Goal: Information Seeking & Learning: Learn about a topic

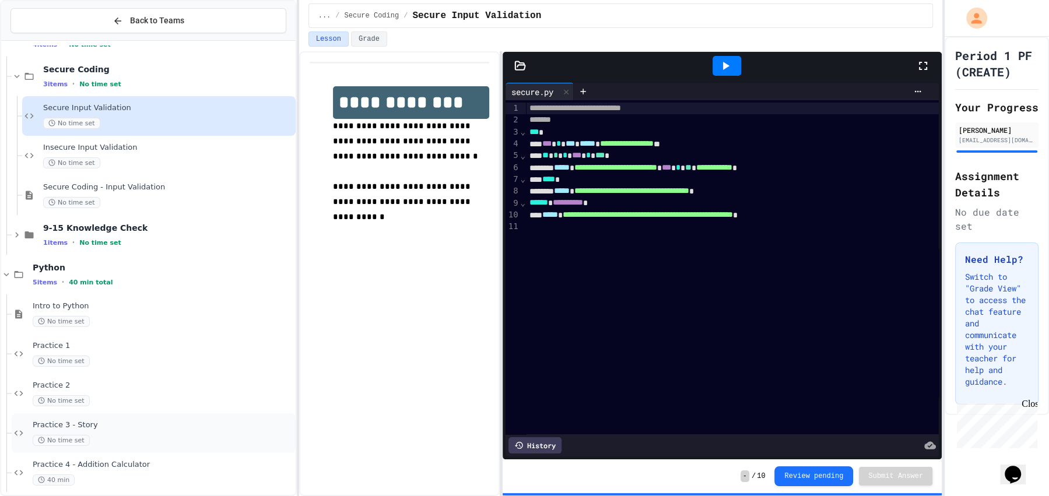
scroll to position [36, 0]
click at [131, 468] on div "Practice 4 - Addition Calculator 40 min" at bounding box center [163, 473] width 261 height 26
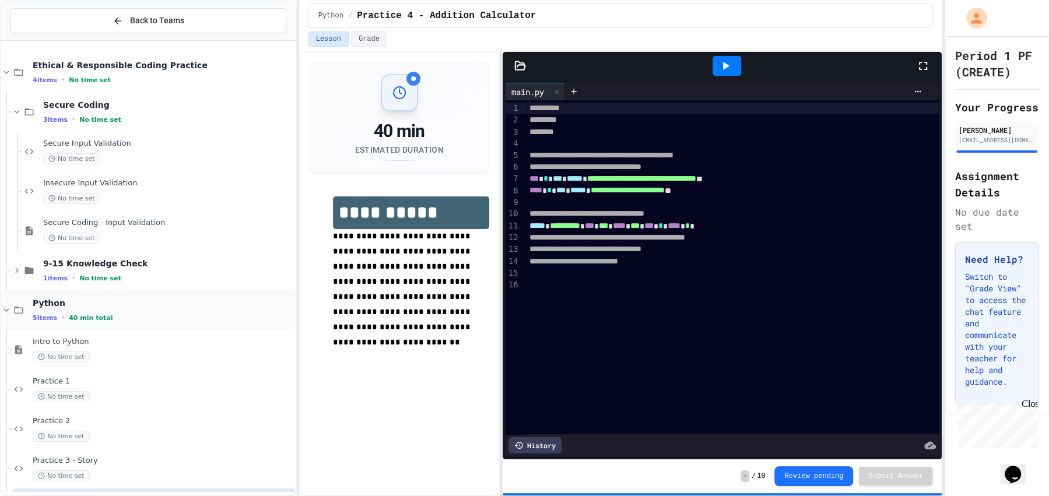
scroll to position [44, 0]
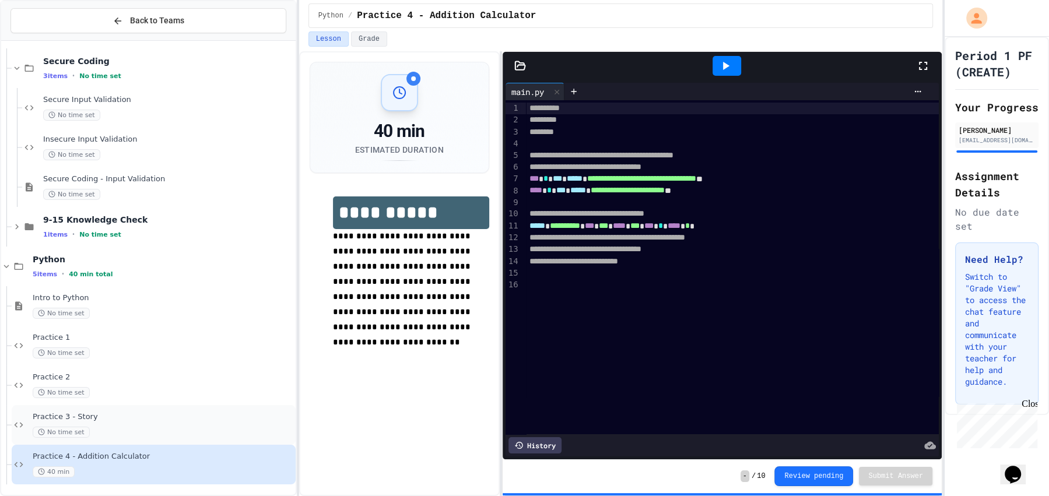
click at [117, 422] on div "Practice 3 - Story No time set" at bounding box center [163, 425] width 261 height 26
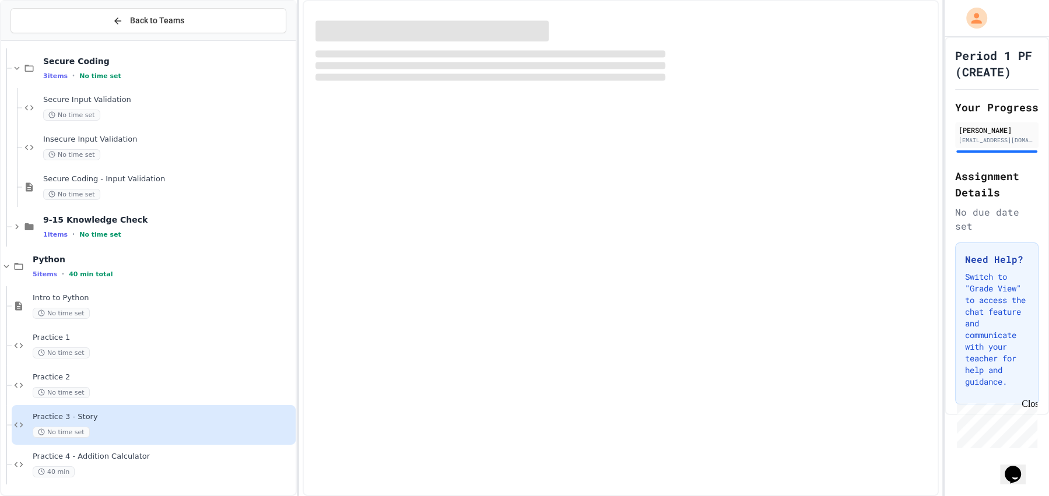
scroll to position [30, 0]
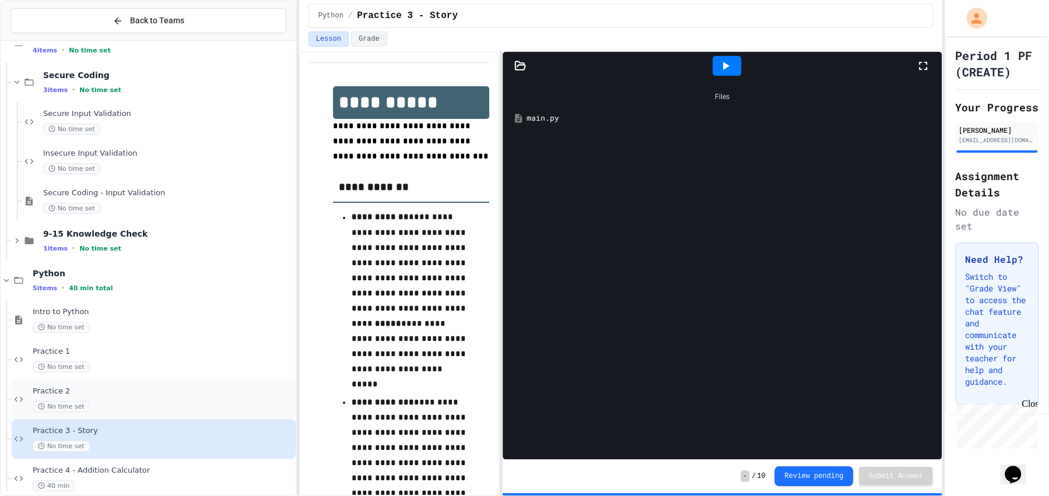
click at [101, 395] on span "Practice 2" at bounding box center [163, 392] width 261 height 10
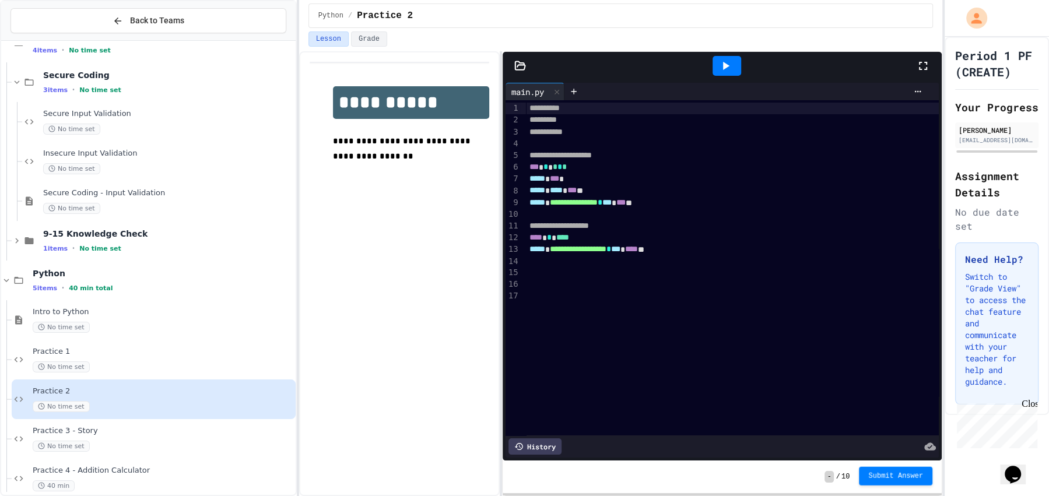
click at [877, 470] on button "Submit Answer" at bounding box center [895, 476] width 73 height 19
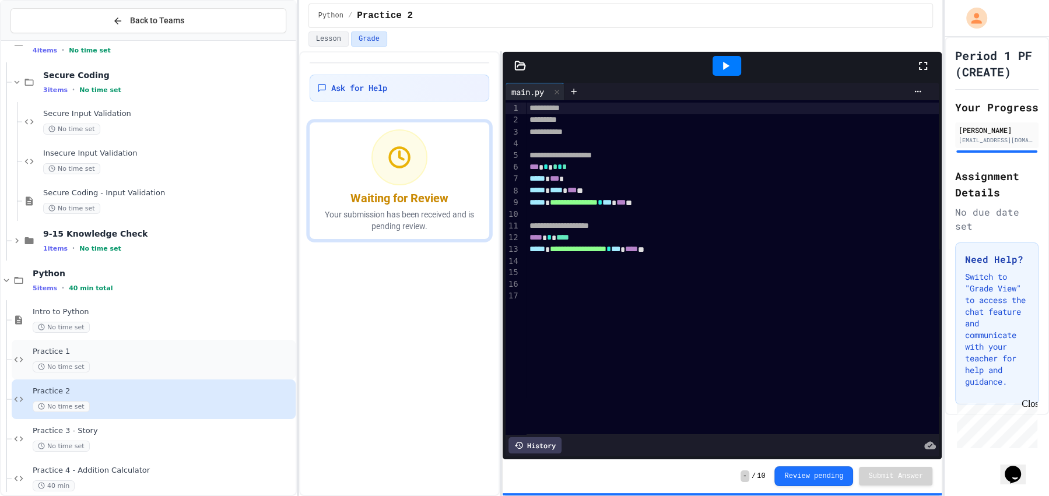
click at [108, 362] on div "No time set" at bounding box center [163, 367] width 261 height 11
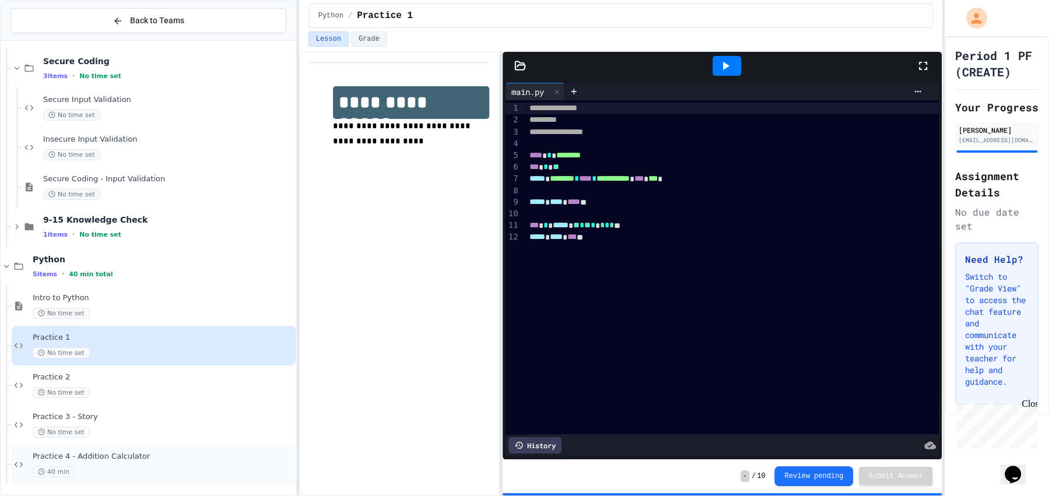
click at [95, 461] on div "Practice 4 - Addition Calculator 40 min" at bounding box center [163, 465] width 261 height 26
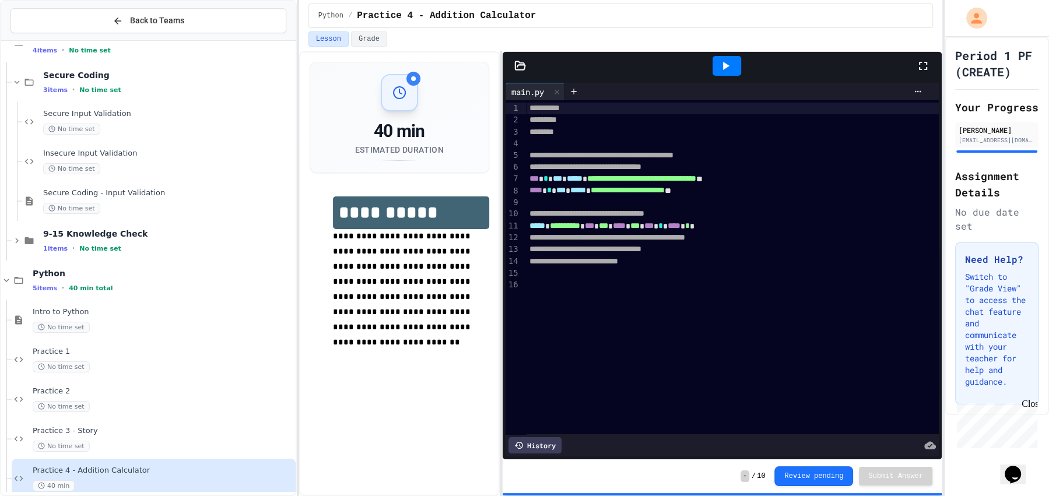
scroll to position [44, 0]
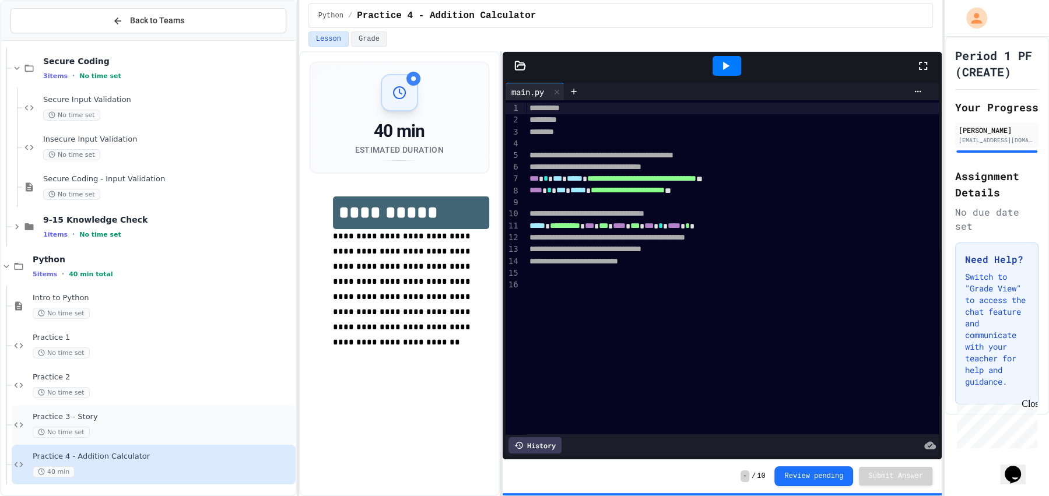
click at [118, 439] on div "Practice 3 - Story No time set" at bounding box center [154, 425] width 284 height 40
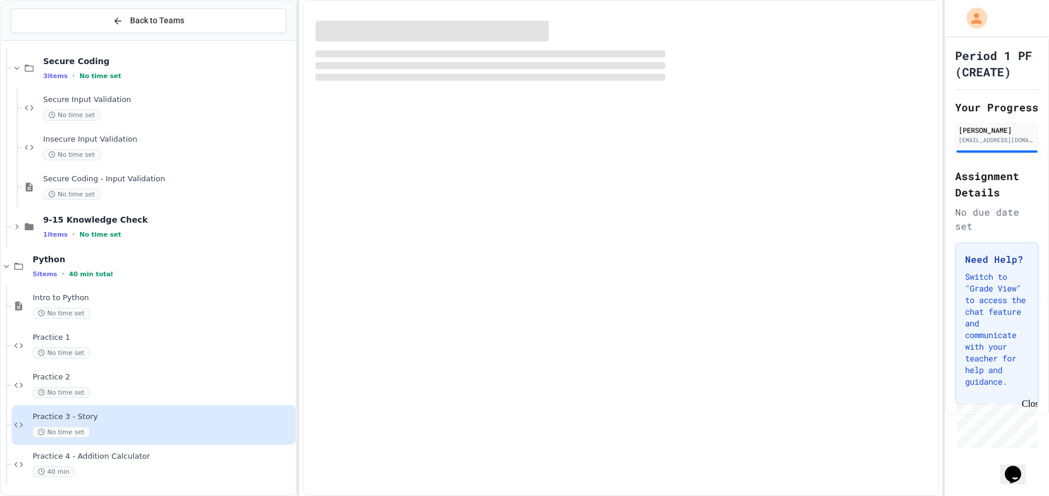
scroll to position [30, 0]
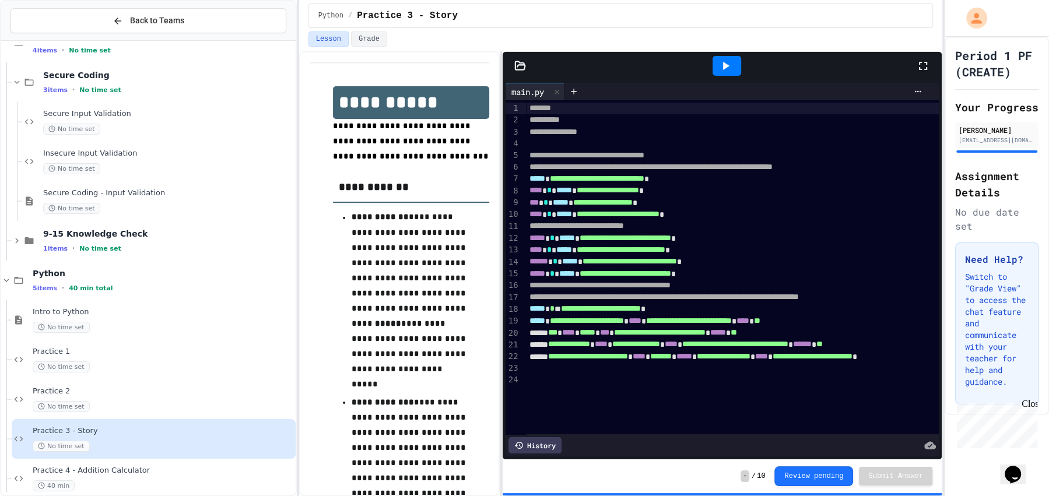
click at [745, 477] on span "-" at bounding box center [745, 477] width 9 height 12
drag, startPoint x: 728, startPoint y: 477, endPoint x: 717, endPoint y: 478, distance: 11.7
click at [717, 478] on div "- / 10 Review pending Submit Answer" at bounding box center [722, 477] width 439 height 34
click at [217, 460] on div "Practice 4 - Addition Calculator 40 min" at bounding box center [154, 479] width 284 height 40
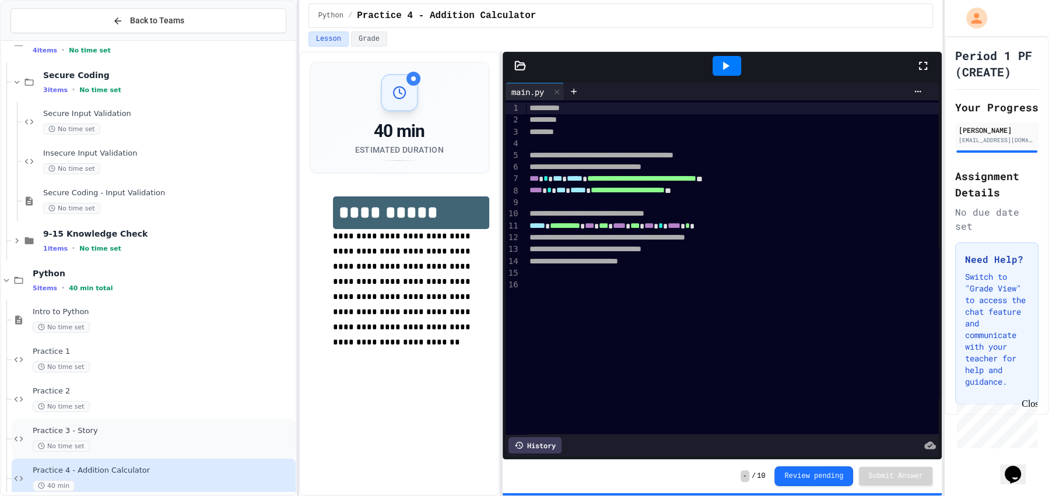
click at [127, 441] on div "No time set" at bounding box center [163, 446] width 261 height 11
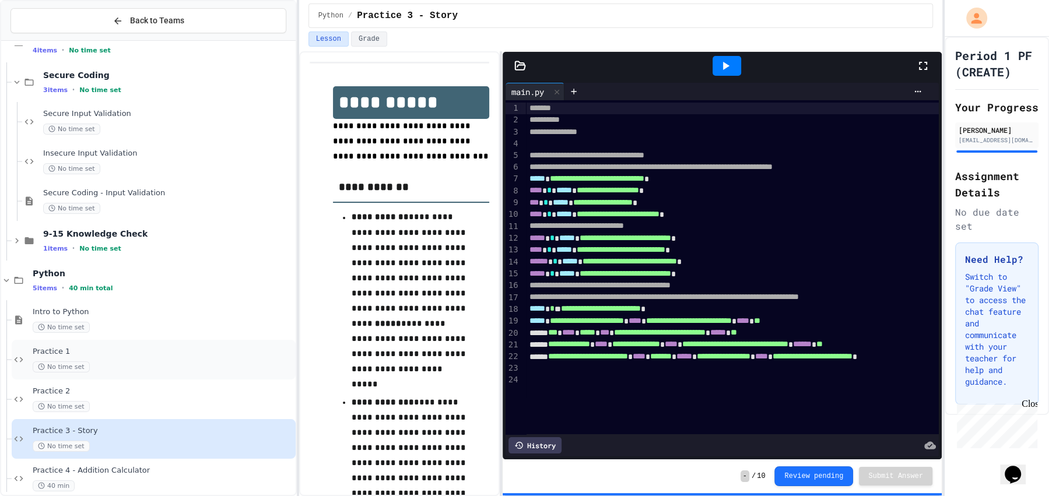
scroll to position [44, 0]
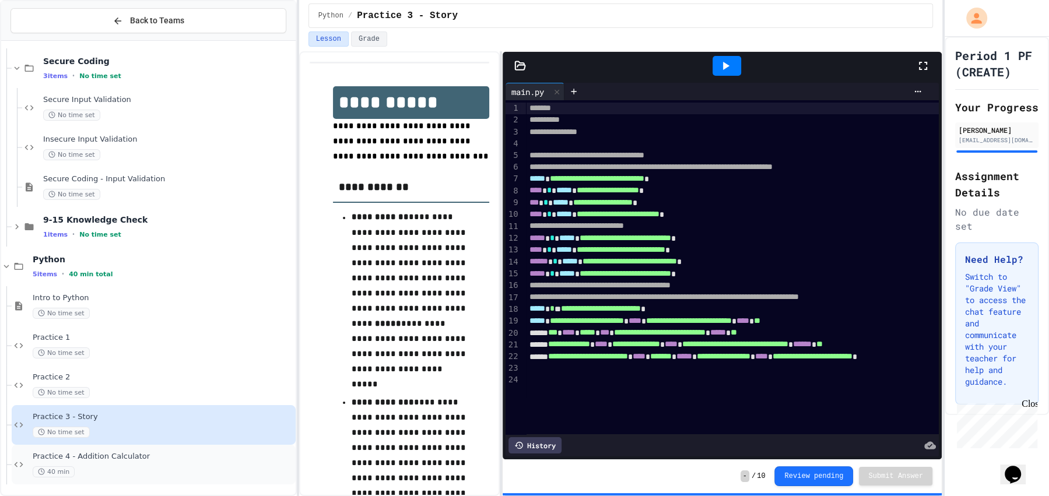
click at [106, 468] on div "40 min" at bounding box center [163, 472] width 261 height 11
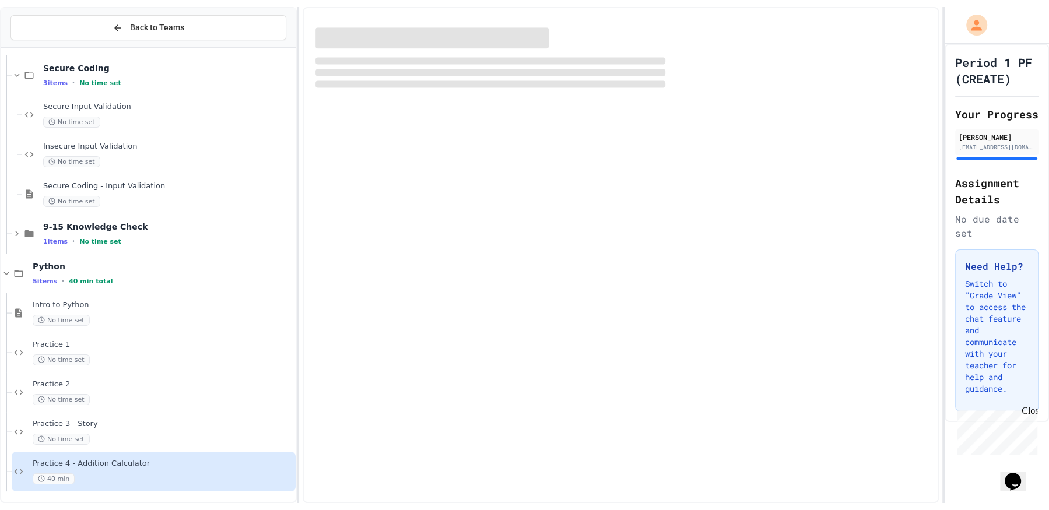
scroll to position [30, 0]
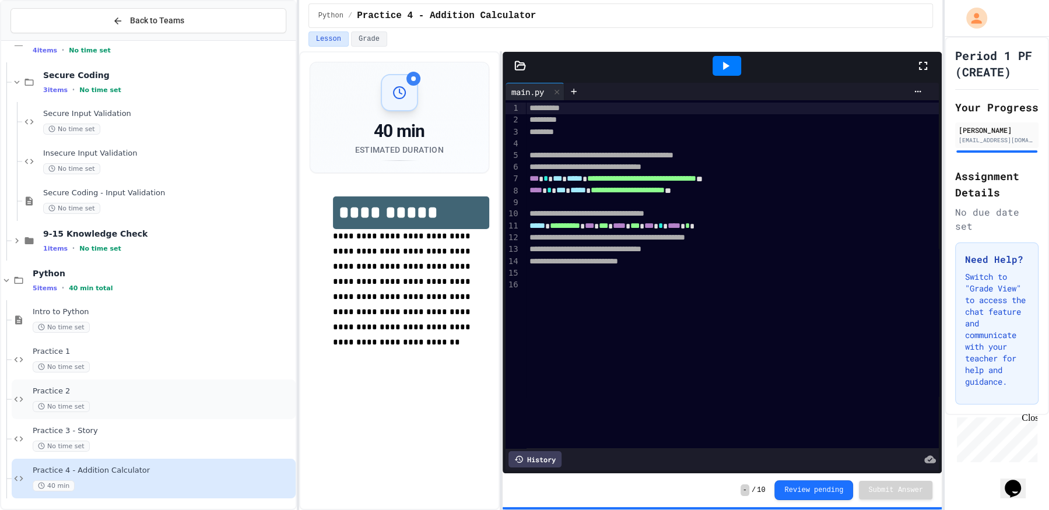
click at [122, 415] on div "Practice 2 No time set" at bounding box center [154, 400] width 284 height 40
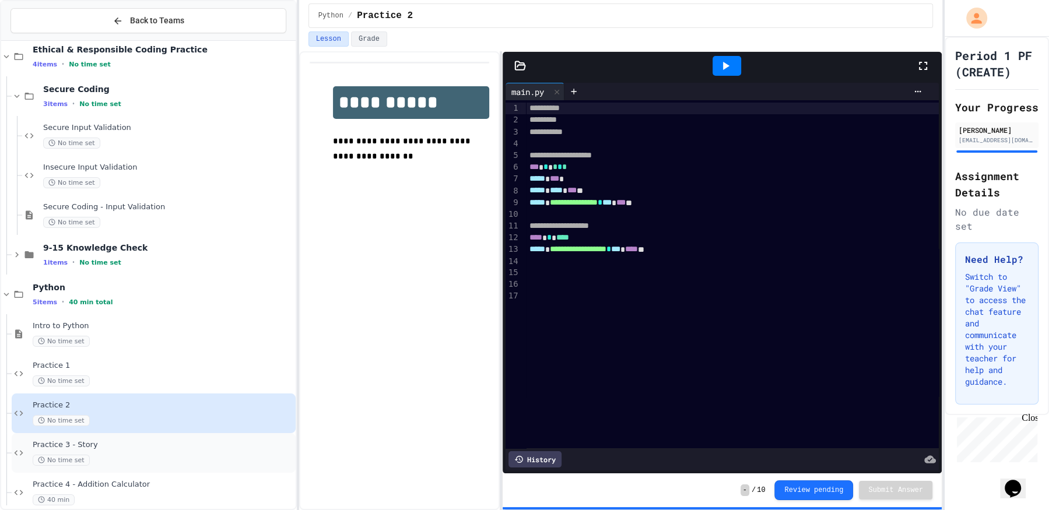
scroll to position [30, 0]
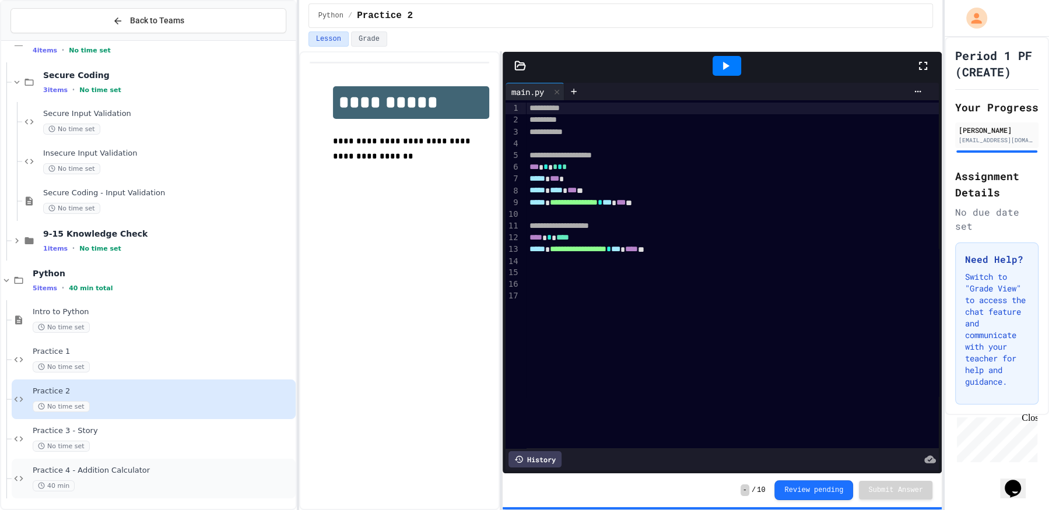
click at [76, 478] on div "Practice 4 - Addition Calculator 40 min" at bounding box center [163, 479] width 261 height 26
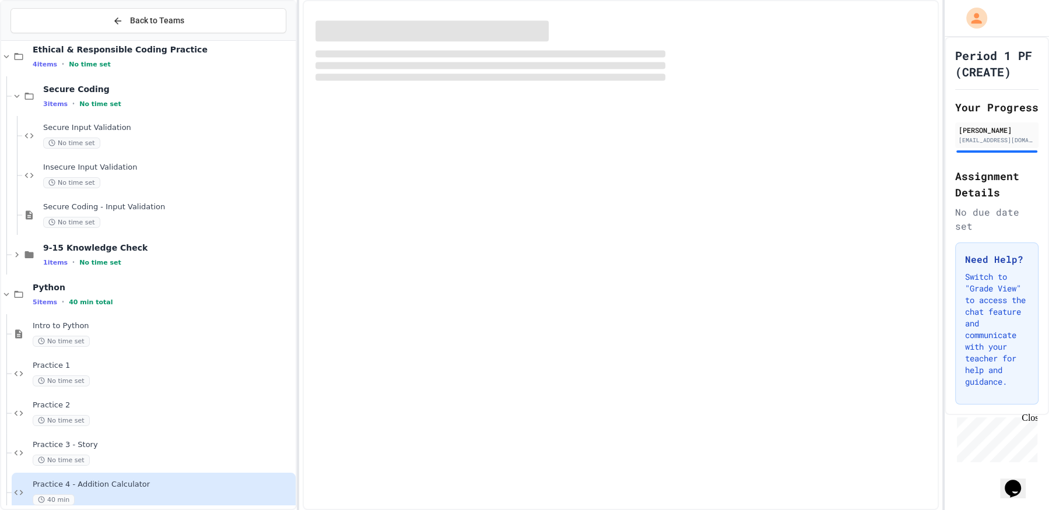
scroll to position [30, 0]
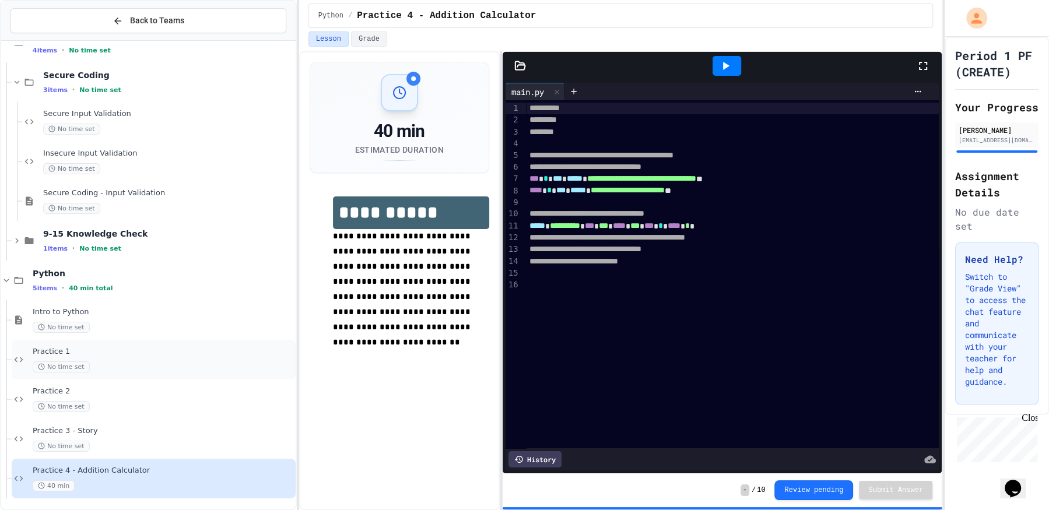
click at [72, 370] on span "No time set" at bounding box center [61, 367] width 57 height 11
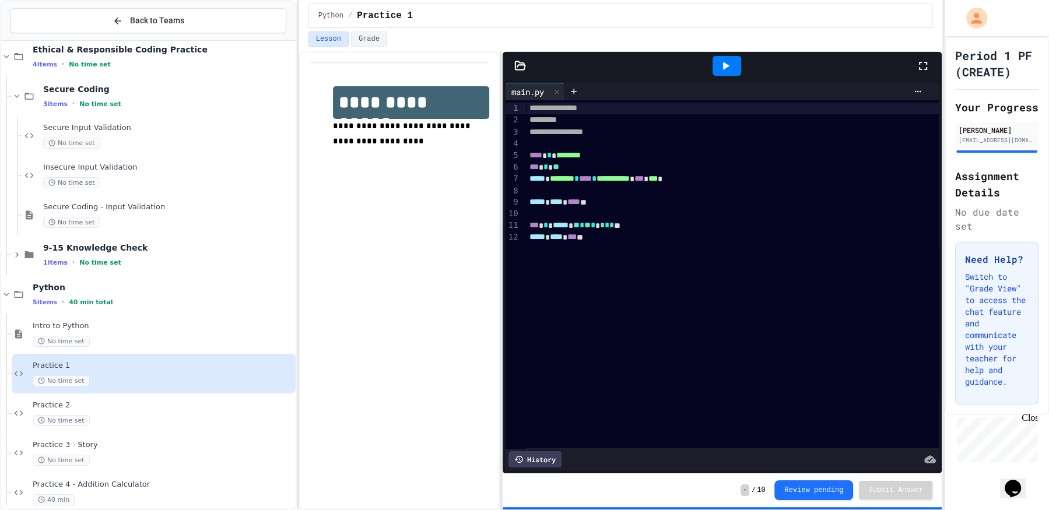
click at [727, 59] on icon at bounding box center [726, 66] width 14 height 14
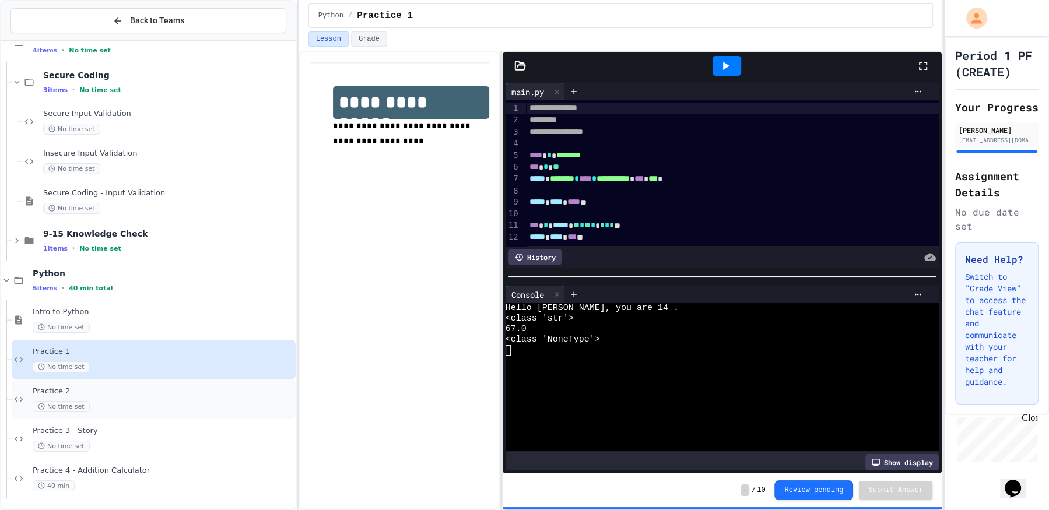
click at [135, 387] on span "Practice 2" at bounding box center [163, 392] width 261 height 10
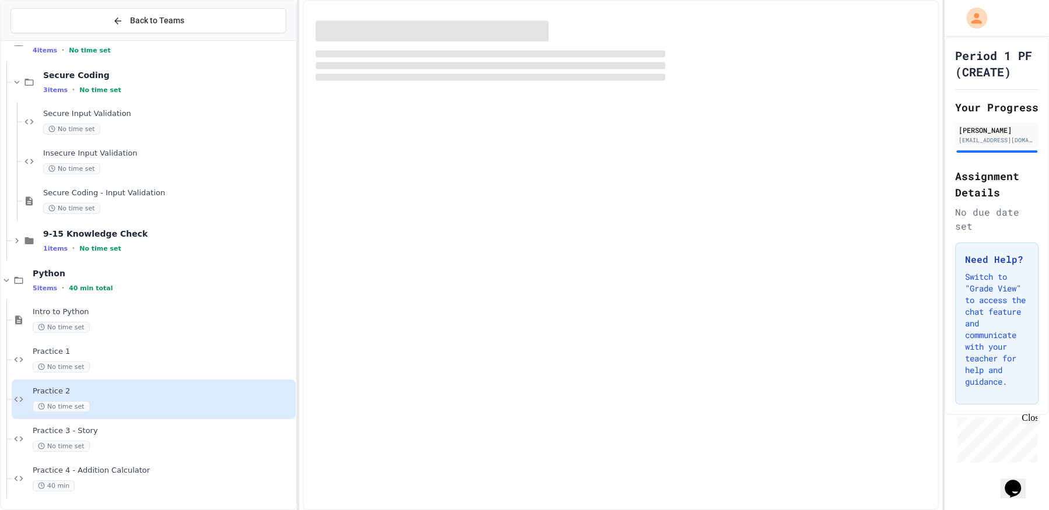
scroll to position [16, 0]
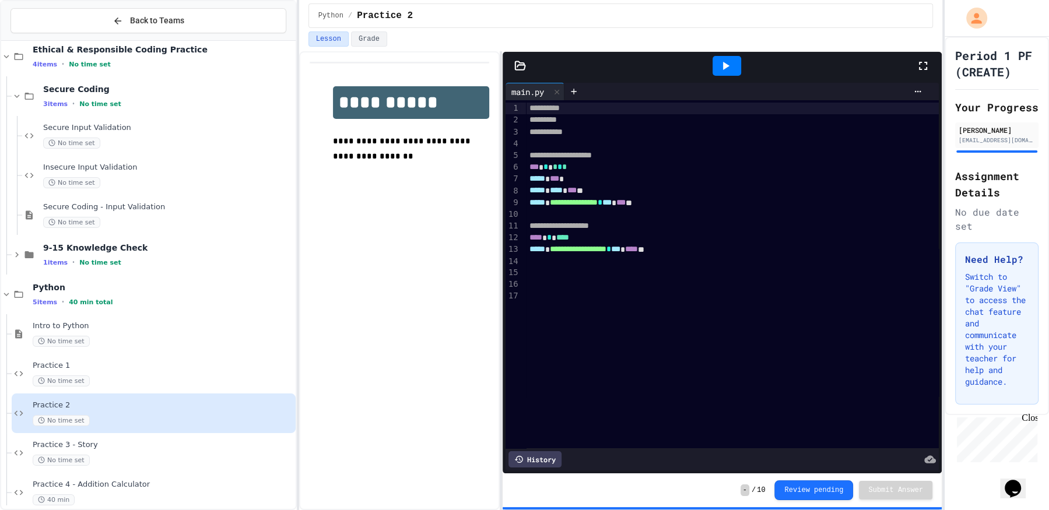
click at [726, 59] on icon at bounding box center [726, 66] width 14 height 14
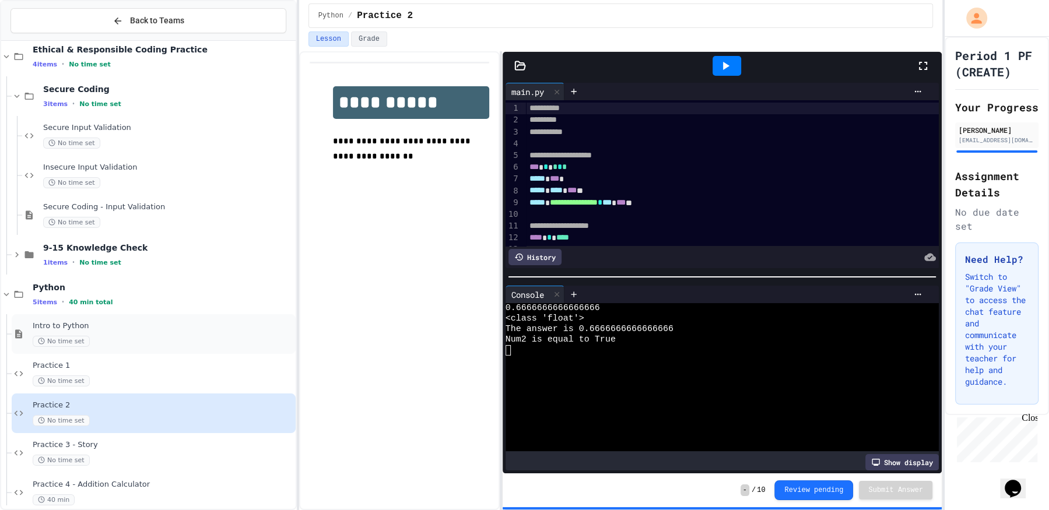
click at [69, 331] on div "Intro to Python No time set" at bounding box center [163, 334] width 261 height 26
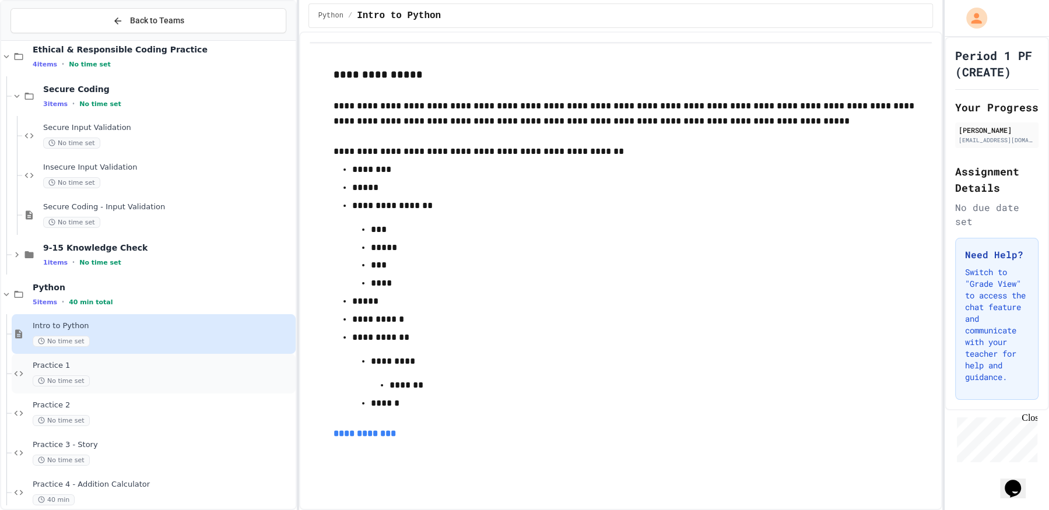
scroll to position [30, 0]
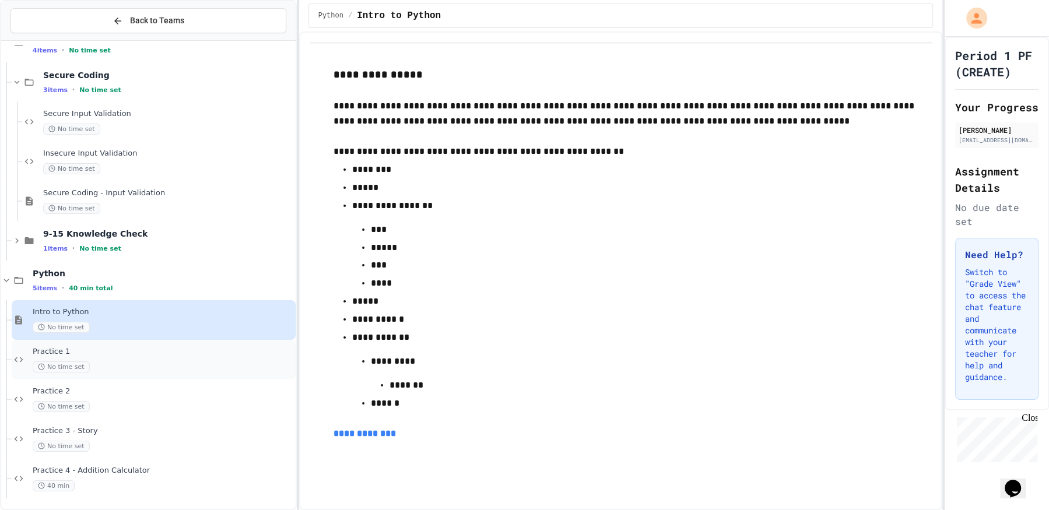
click at [134, 370] on div "No time set" at bounding box center [163, 367] width 261 height 11
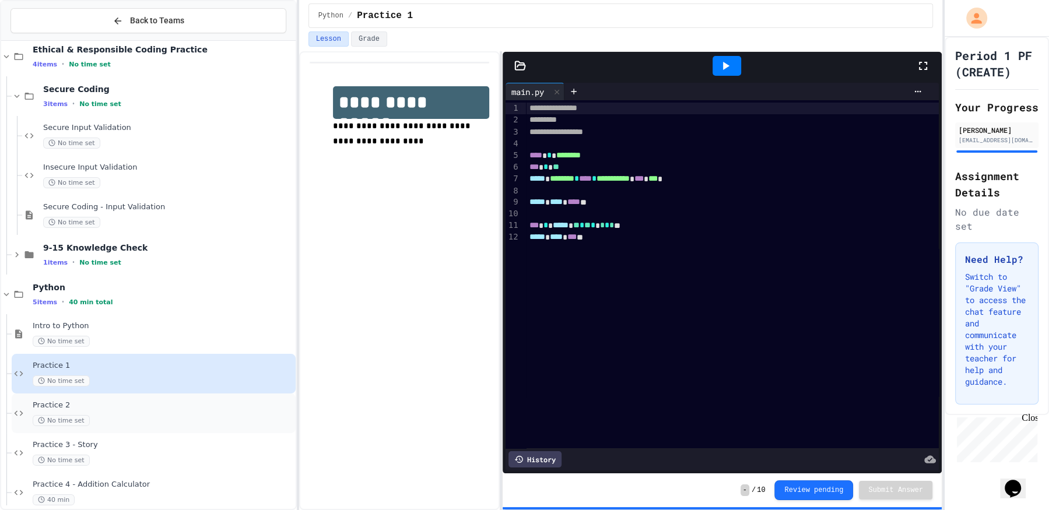
click at [107, 398] on div "Practice 2 No time set" at bounding box center [154, 414] width 284 height 40
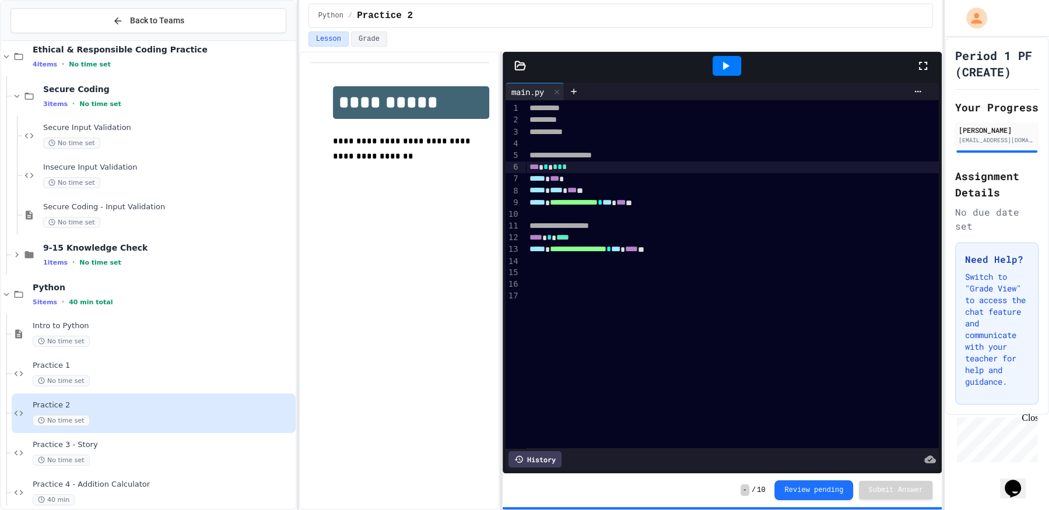
click at [638, 164] on div "*** * * * *" at bounding box center [733, 168] width 414 height 12
click at [107, 376] on div "No time set" at bounding box center [163, 381] width 261 height 11
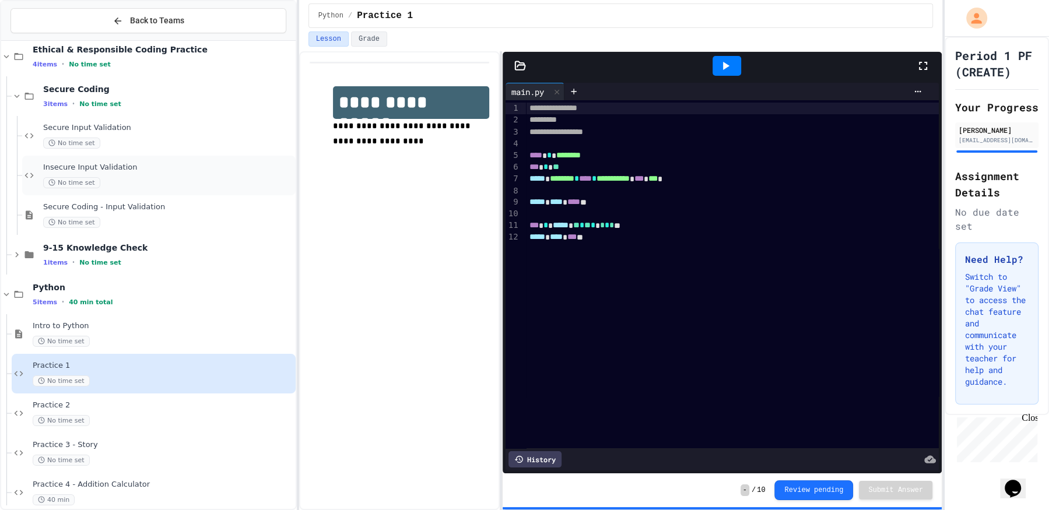
click at [157, 183] on div "No time set" at bounding box center [168, 182] width 250 height 11
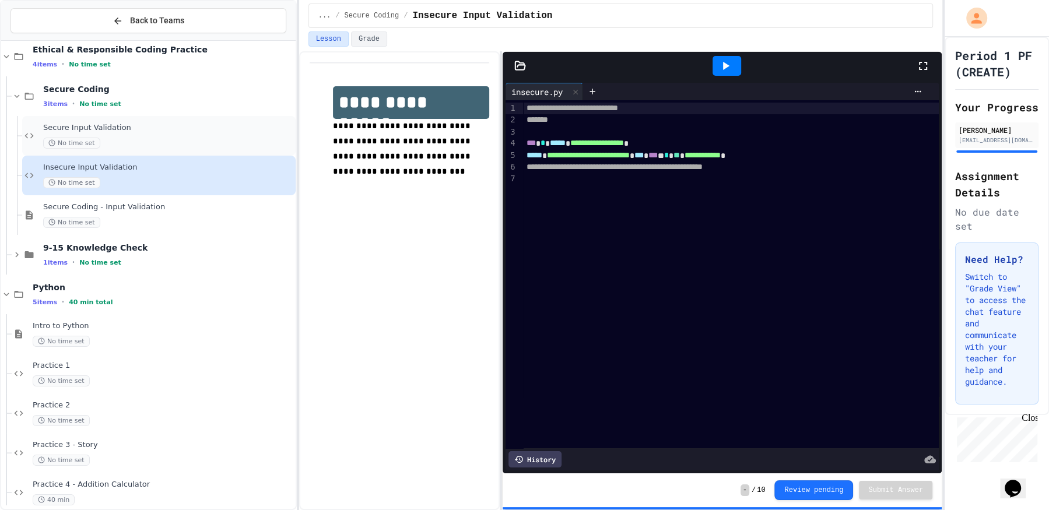
click at [175, 141] on div "No time set" at bounding box center [168, 143] width 250 height 11
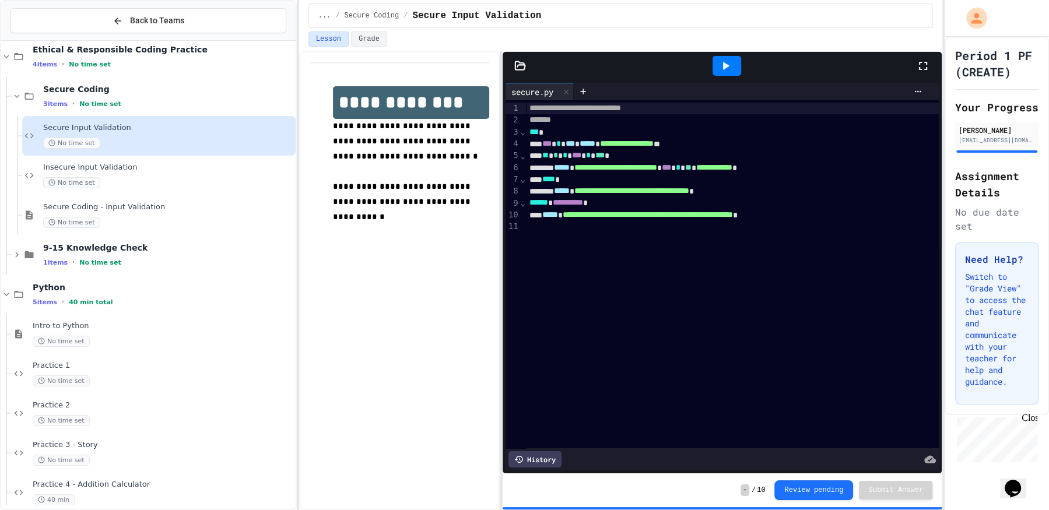
click at [738, 66] on div at bounding box center [727, 66] width 29 height 20
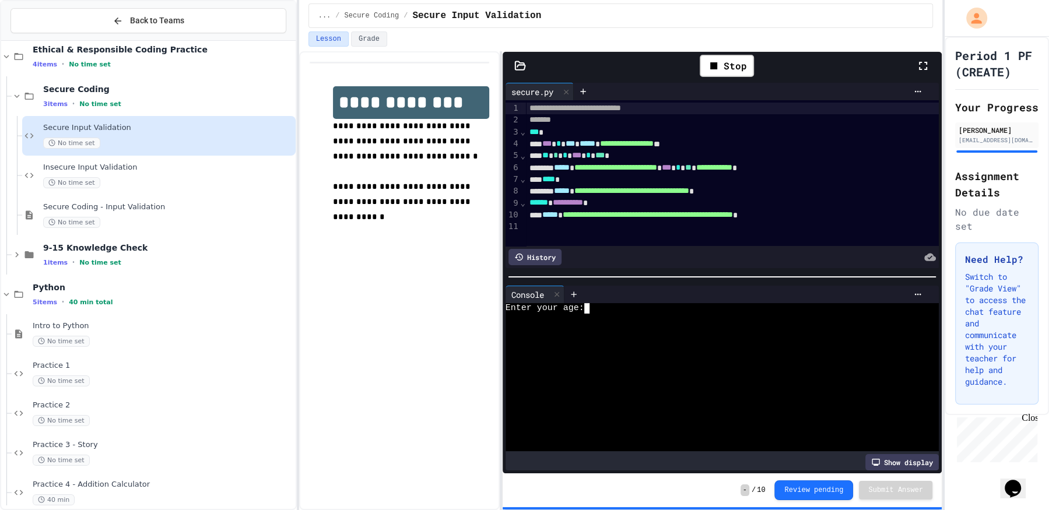
click at [664, 325] on div at bounding box center [716, 329] width 420 height 10
click at [178, 159] on div "Insecure Input Validation No time set" at bounding box center [159, 176] width 274 height 40
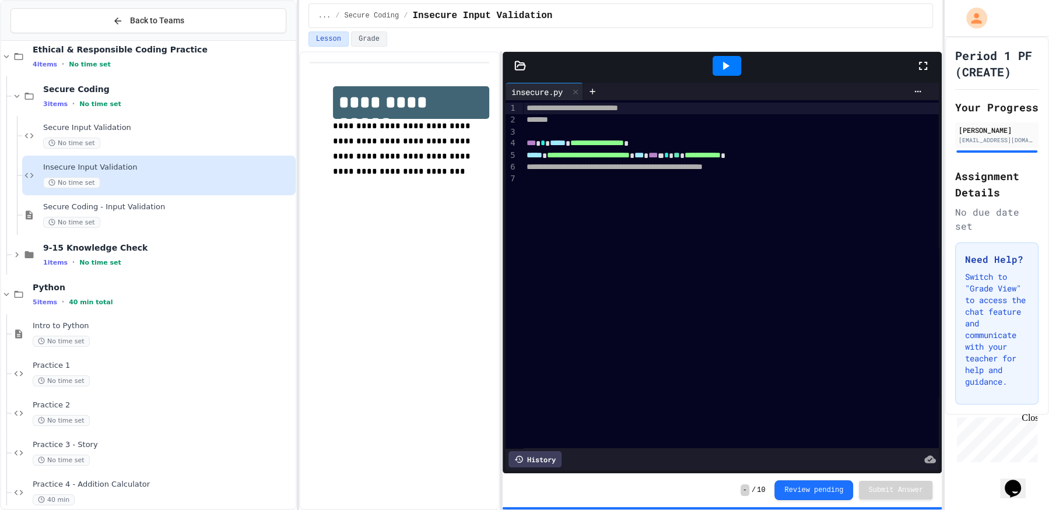
click at [723, 59] on icon at bounding box center [726, 66] width 14 height 14
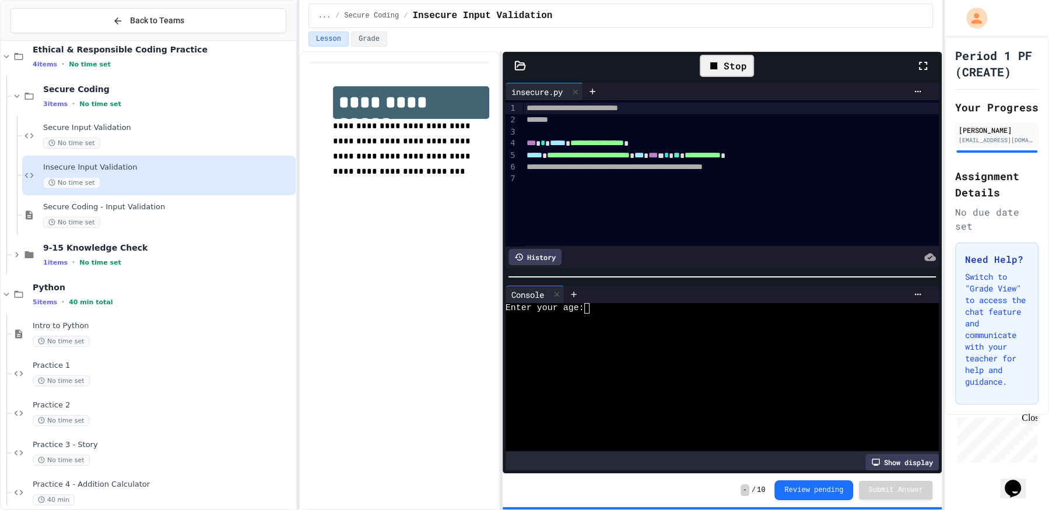
click at [684, 339] on div at bounding box center [716, 340] width 420 height 10
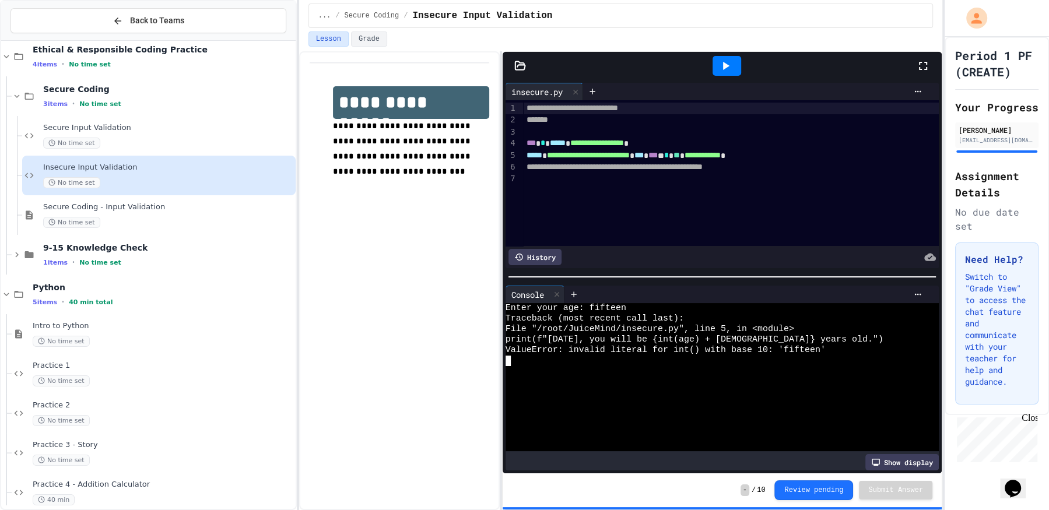
click at [724, 71] on icon at bounding box center [726, 66] width 14 height 14
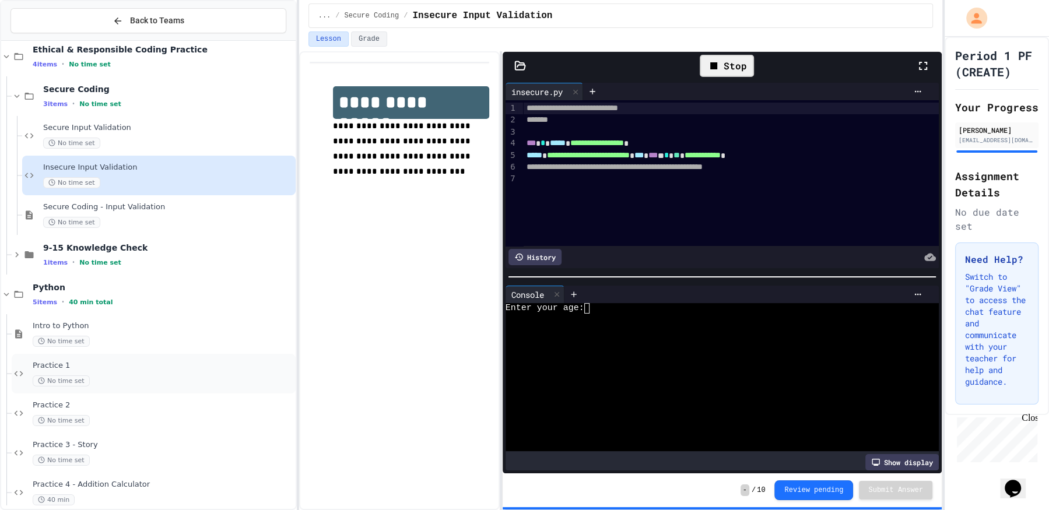
scroll to position [30, 0]
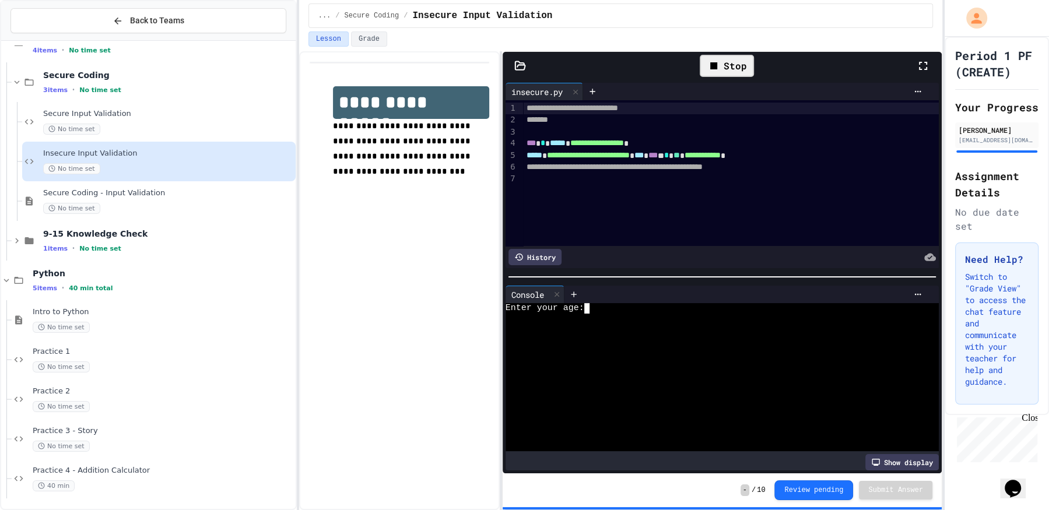
click at [713, 336] on div at bounding box center [716, 340] width 420 height 10
